Goal: Task Accomplishment & Management: Manage account settings

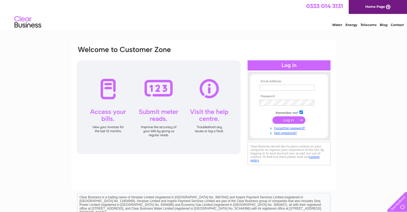
click at [281, 87] on input "text" at bounding box center [286, 87] width 55 height 6
type input "julie@finandgame.com"
click at [286, 122] on input "submit" at bounding box center [288, 119] width 33 height 7
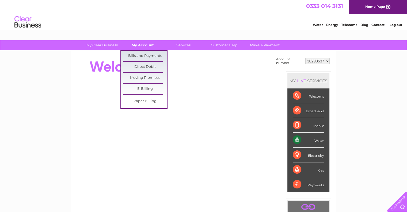
click at [149, 46] on link "My Account" at bounding box center [143, 45] width 44 height 10
click at [147, 56] on link "Bills and Payments" at bounding box center [145, 56] width 44 height 11
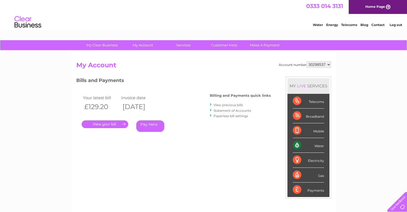
click at [102, 123] on link "." at bounding box center [105, 124] width 47 height 8
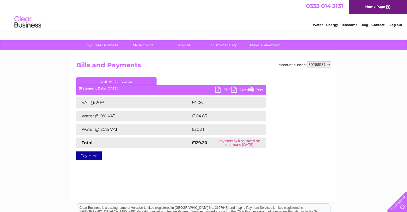
click at [224, 89] on link "PDF" at bounding box center [223, 90] width 16 height 8
